Goal: Task Accomplishment & Management: Use online tool/utility

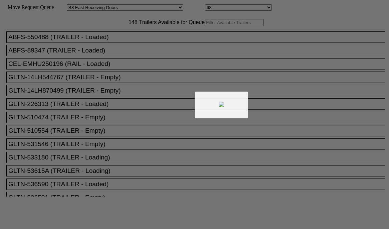
select select "536"
select select "8236"
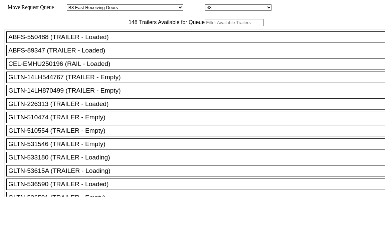
click at [205, 26] on input "text" at bounding box center [234, 22] width 59 height 7
paste input "LHP56394"
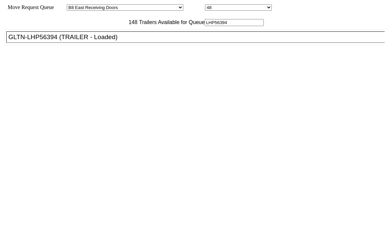
type input "LHP56394"
click at [136, 41] on div "GLTN-LHP56394 (TRAILER - Loaded)" at bounding box center [198, 36] width 380 height 7
